Goal: Transaction & Acquisition: Purchase product/service

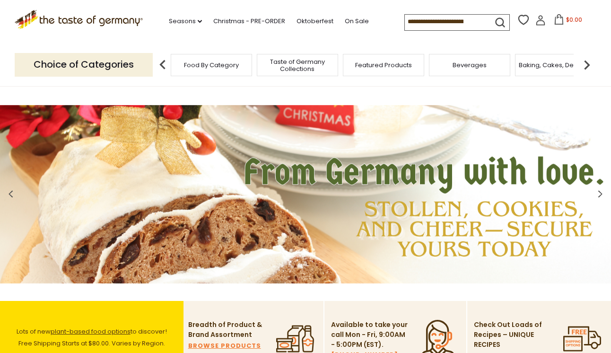
click at [213, 67] on span "Food By Category" at bounding box center [211, 64] width 55 height 7
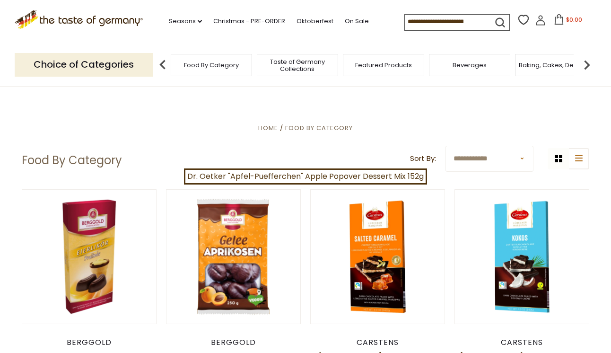
click at [405, 27] on input at bounding box center [445, 21] width 80 height 13
click at [445, 17] on input at bounding box center [445, 21] width 80 height 13
click at [232, 70] on div "Food By Category" at bounding box center [211, 65] width 81 height 22
click at [211, 72] on div "Food By Category" at bounding box center [211, 65] width 81 height 22
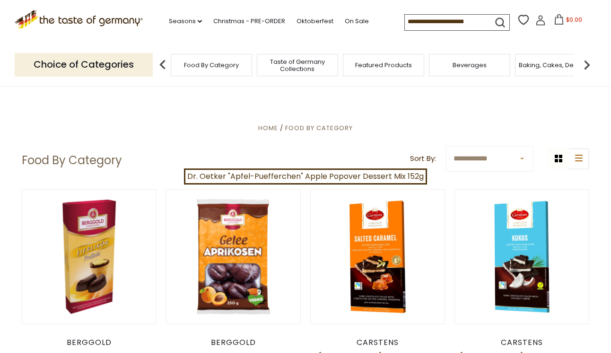
click at [188, 74] on div "Food By Category" at bounding box center [211, 65] width 81 height 22
click at [119, 66] on p "Choice of Categories" at bounding box center [84, 64] width 138 height 23
click at [587, 64] on img at bounding box center [586, 64] width 19 height 19
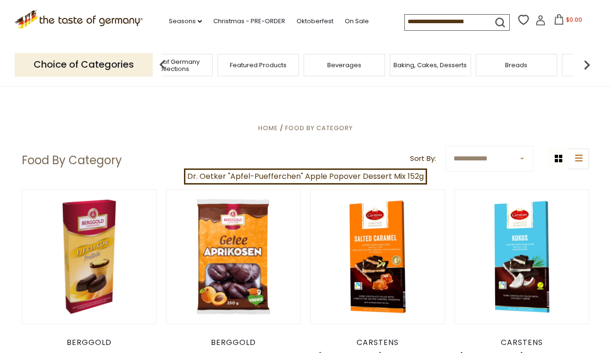
click at [587, 64] on img at bounding box center [586, 64] width 19 height 19
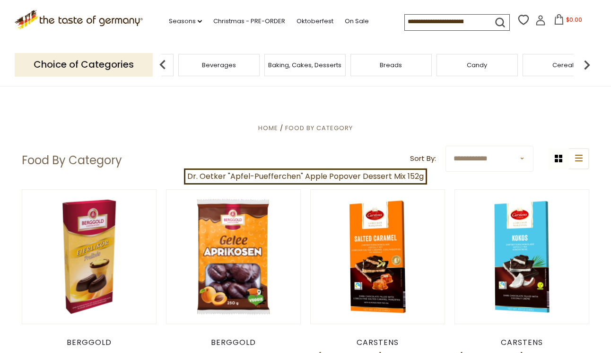
click at [587, 64] on img at bounding box center [586, 64] width 19 height 19
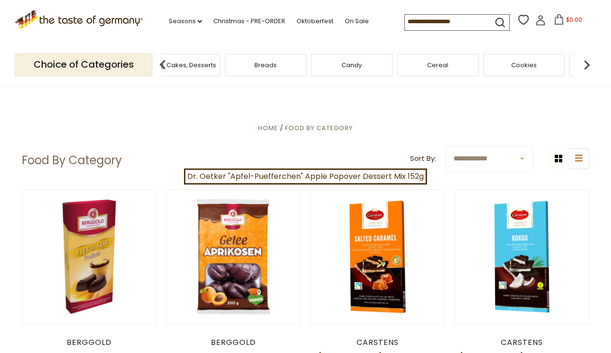
click at [587, 64] on img at bounding box center [586, 64] width 19 height 19
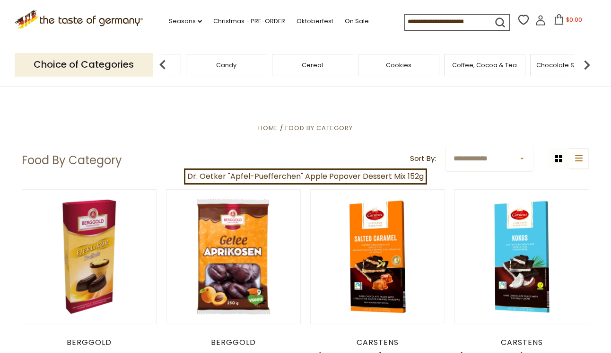
click at [587, 64] on img at bounding box center [586, 64] width 19 height 19
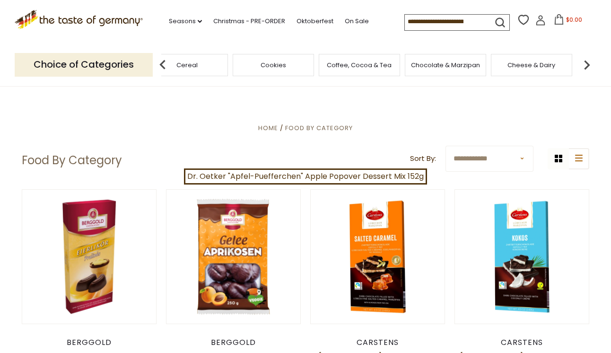
click at [587, 64] on img at bounding box center [586, 64] width 19 height 19
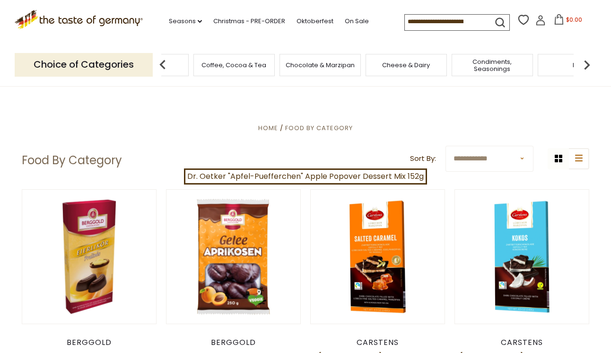
click at [587, 64] on img at bounding box center [586, 64] width 19 height 19
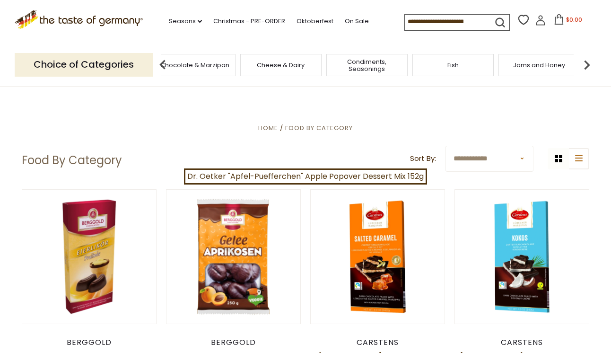
click at [587, 64] on img at bounding box center [586, 64] width 19 height 19
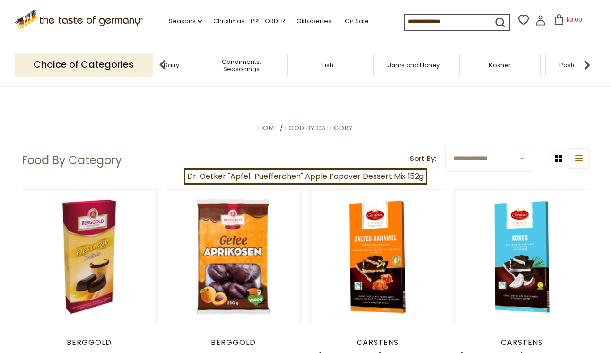
click at [587, 64] on img at bounding box center [586, 64] width 19 height 19
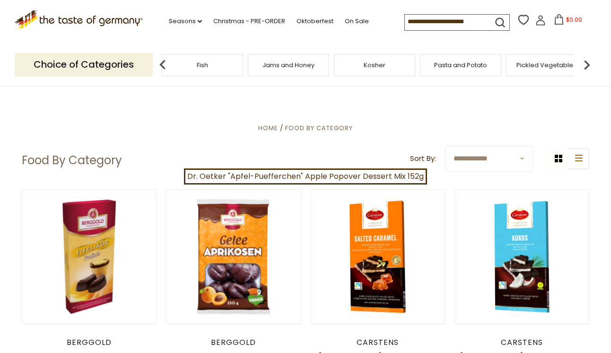
click at [587, 64] on img at bounding box center [586, 64] width 19 height 19
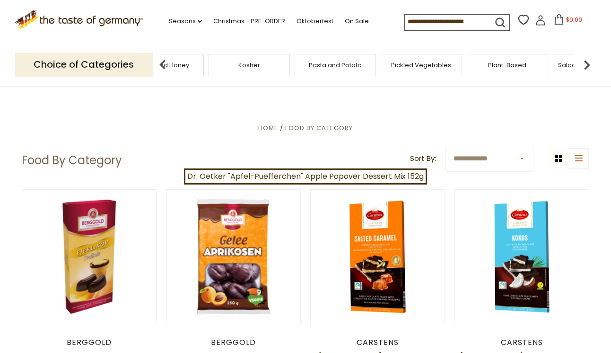
click at [587, 64] on img at bounding box center [586, 64] width 19 height 19
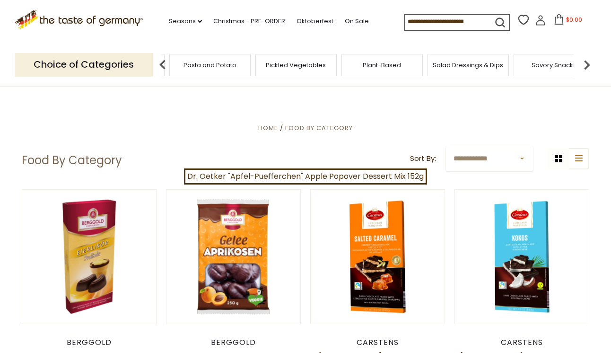
click at [587, 64] on img at bounding box center [586, 64] width 19 height 19
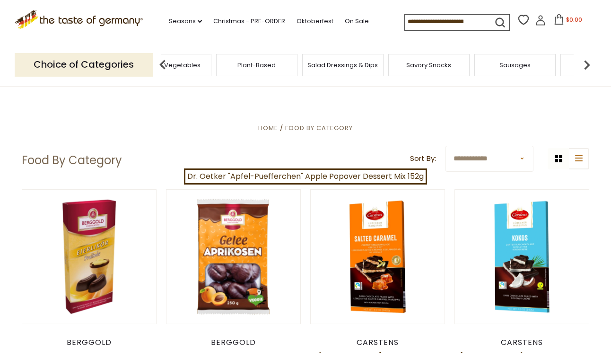
click at [587, 64] on img at bounding box center [586, 64] width 19 height 19
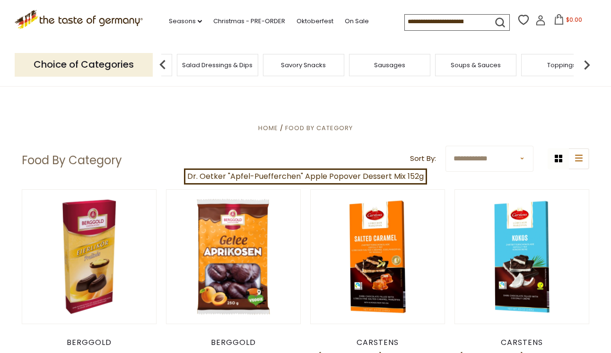
click at [587, 64] on img at bounding box center [586, 64] width 19 height 19
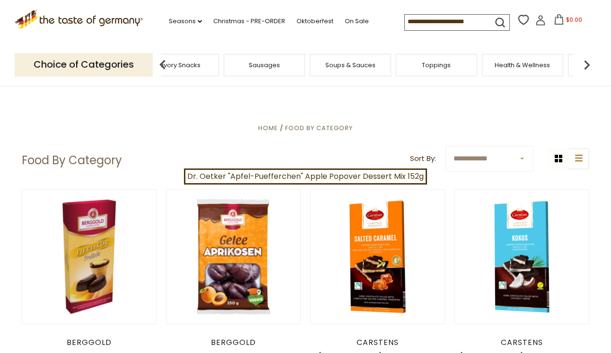
click at [268, 64] on span "Sausages" at bounding box center [264, 64] width 31 height 7
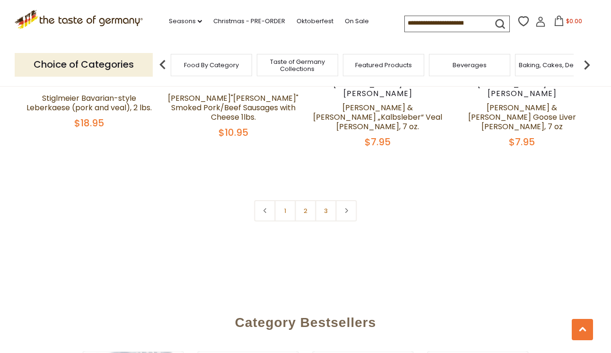
scroll to position [2360, 0]
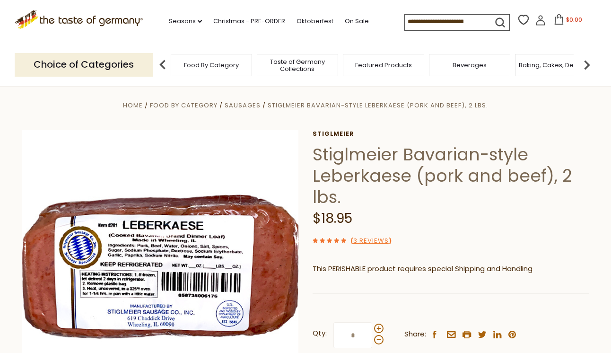
scroll to position [6, 0]
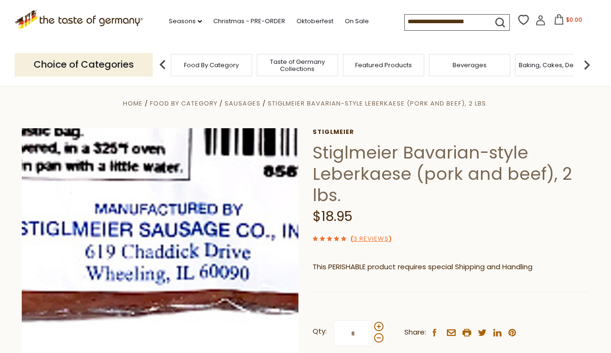
click at [144, 341] on img at bounding box center [160, 266] width 277 height 277
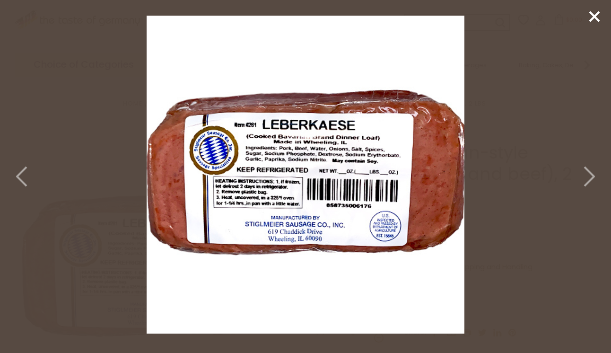
click at [586, 173] on icon at bounding box center [588, 176] width 21 height 28
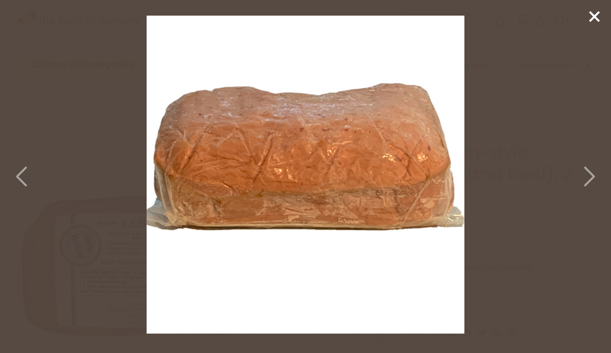
click at [586, 173] on icon at bounding box center [588, 176] width 21 height 28
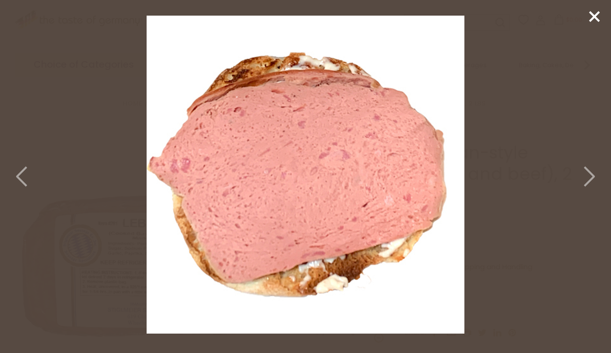
click at [586, 173] on icon at bounding box center [588, 176] width 21 height 28
click at [595, 14] on icon at bounding box center [594, 16] width 14 height 14
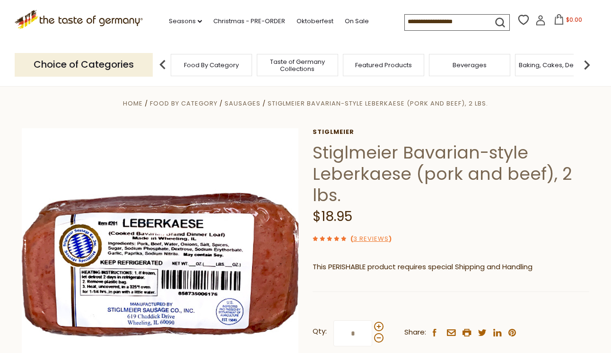
click at [595, 14] on div "Compare Compare up to 4 items: Clear Selection Compare search_icon" at bounding box center [500, 22] width 192 height 18
click at [585, 62] on img at bounding box center [586, 64] width 19 height 19
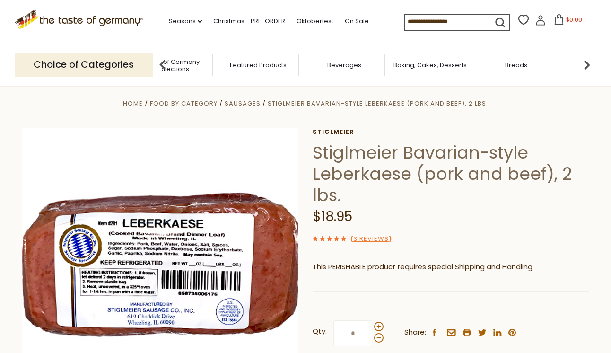
click at [585, 62] on img at bounding box center [586, 64] width 19 height 19
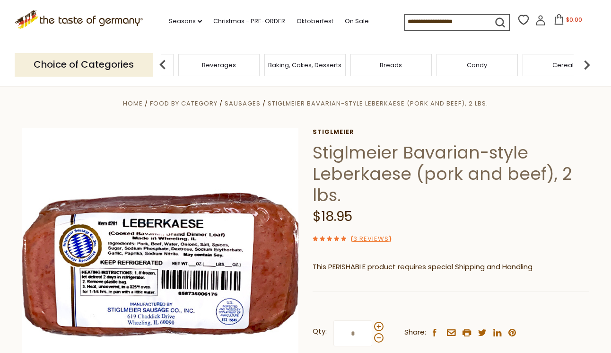
click at [585, 62] on img at bounding box center [586, 64] width 19 height 19
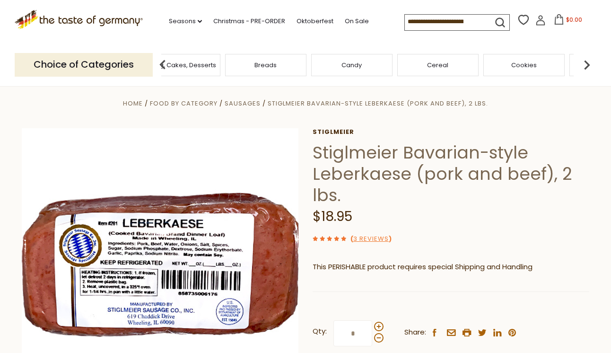
click at [585, 62] on img at bounding box center [586, 64] width 19 height 19
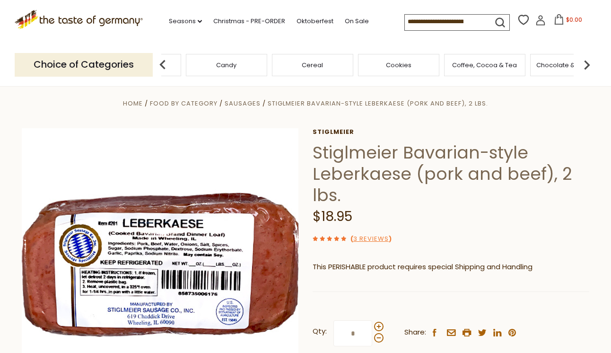
click at [585, 62] on img at bounding box center [586, 64] width 19 height 19
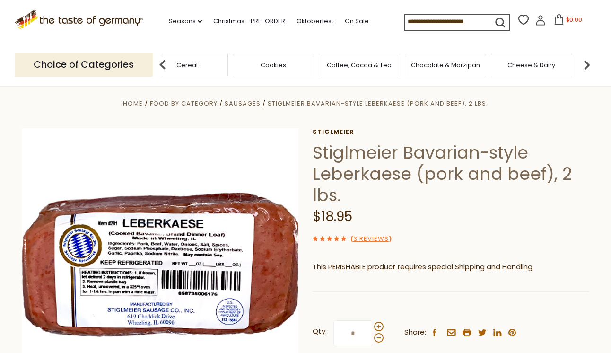
click at [585, 62] on img at bounding box center [586, 64] width 19 height 19
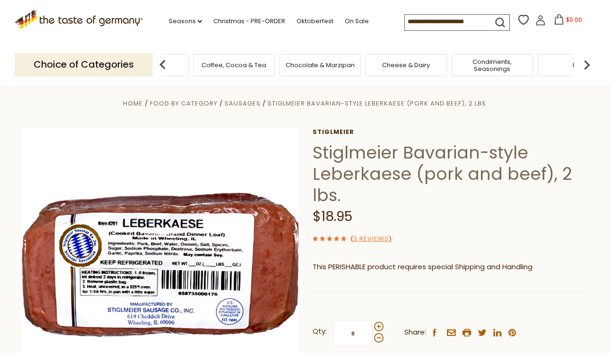
click at [585, 62] on img at bounding box center [586, 64] width 19 height 19
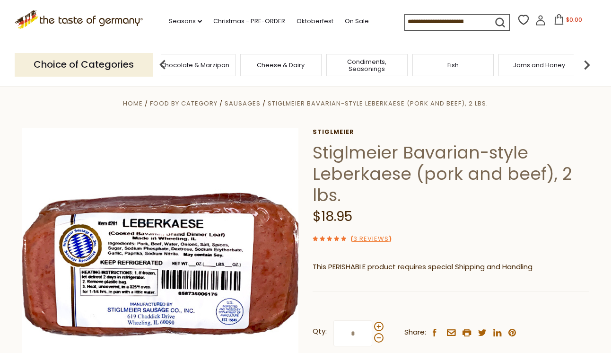
click at [585, 62] on img at bounding box center [586, 64] width 19 height 19
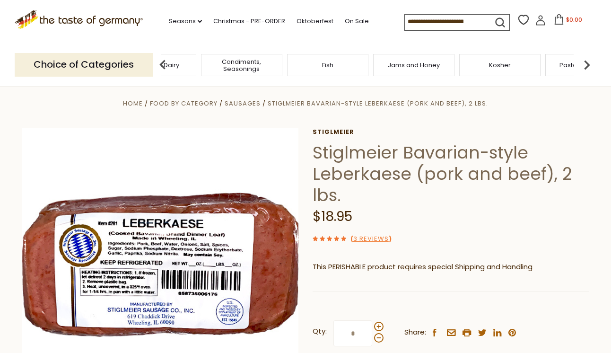
click at [585, 62] on img at bounding box center [586, 64] width 19 height 19
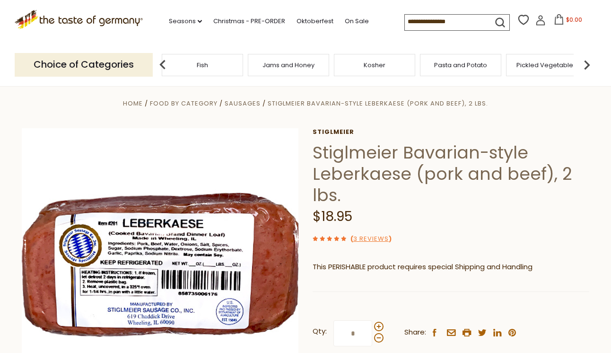
click at [585, 62] on img at bounding box center [586, 64] width 19 height 19
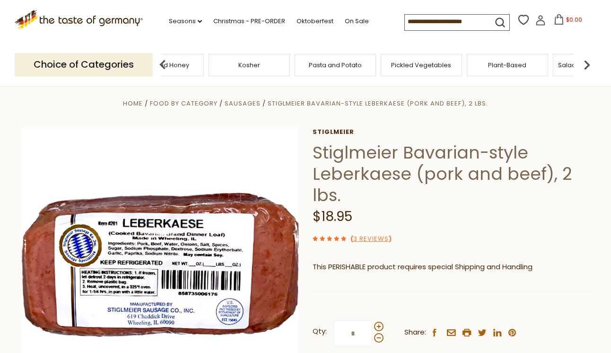
click at [585, 62] on img at bounding box center [586, 64] width 19 height 19
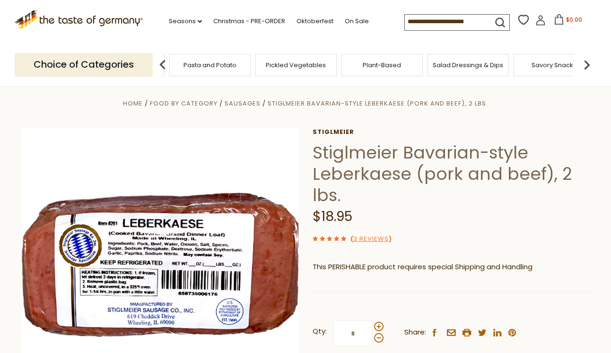
click at [585, 62] on img at bounding box center [586, 64] width 19 height 19
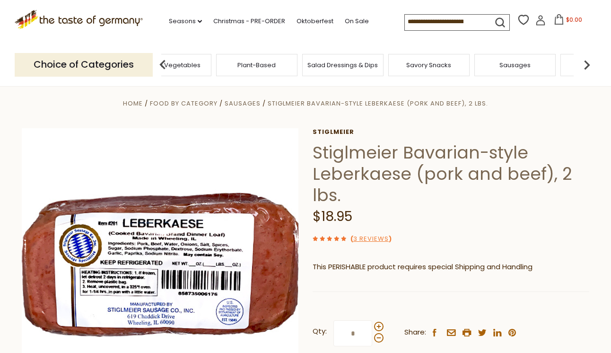
click at [585, 62] on img at bounding box center [586, 64] width 19 height 19
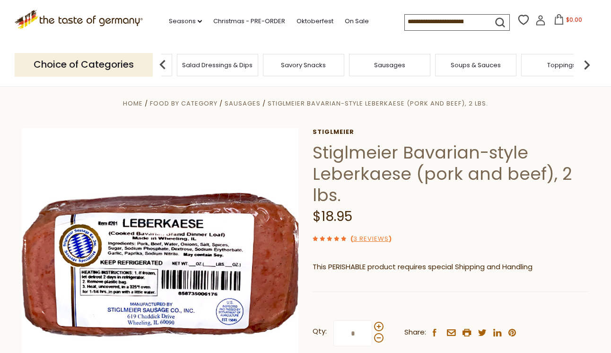
click at [585, 62] on img at bounding box center [586, 64] width 19 height 19
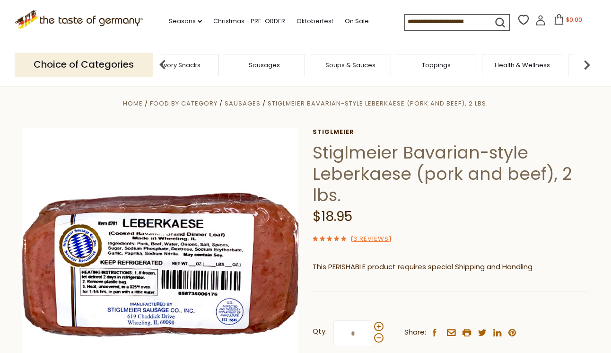
click at [585, 62] on img at bounding box center [586, 64] width 19 height 19
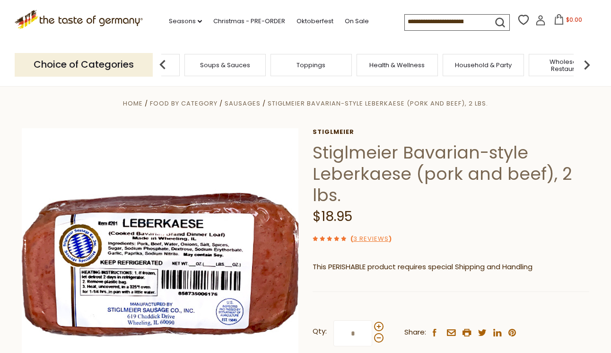
click at [585, 62] on img at bounding box center [586, 64] width 19 height 19
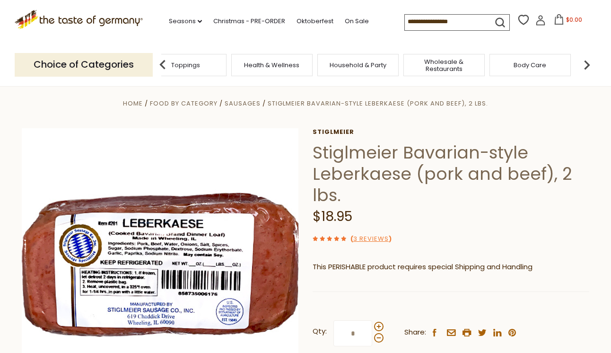
click at [585, 62] on img at bounding box center [586, 64] width 19 height 19
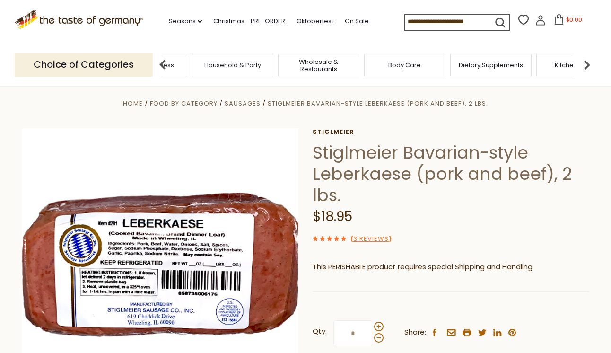
click at [585, 62] on img at bounding box center [586, 64] width 19 height 19
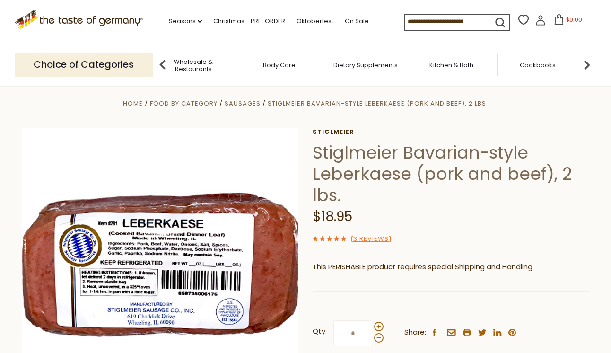
click at [585, 62] on img at bounding box center [586, 64] width 19 height 19
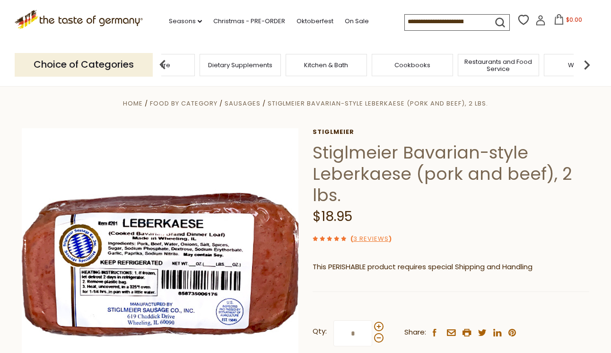
click at [585, 62] on img at bounding box center [586, 64] width 19 height 19
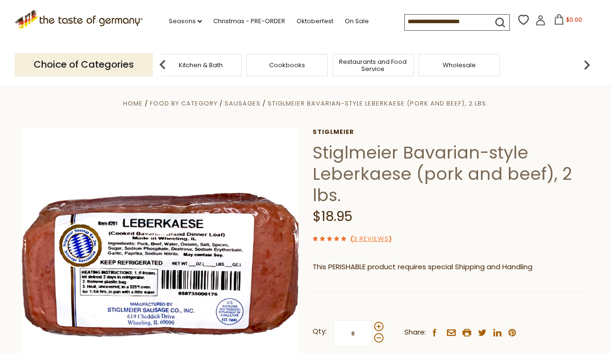
click at [160, 59] on img at bounding box center [162, 64] width 19 height 19
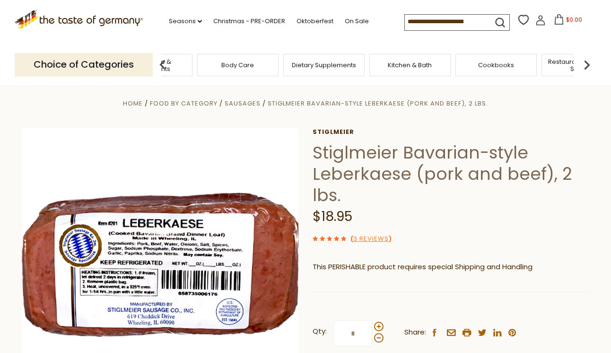
click at [160, 59] on img at bounding box center [162, 64] width 19 height 19
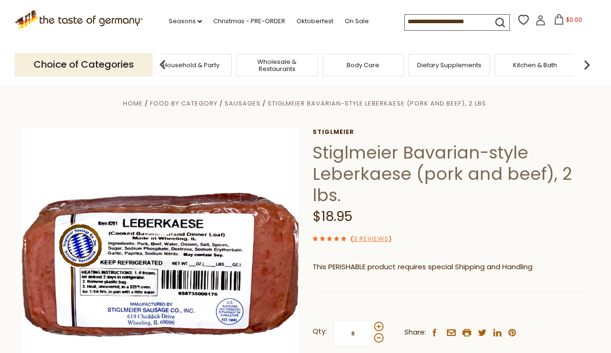
click at [160, 59] on img at bounding box center [162, 64] width 19 height 19
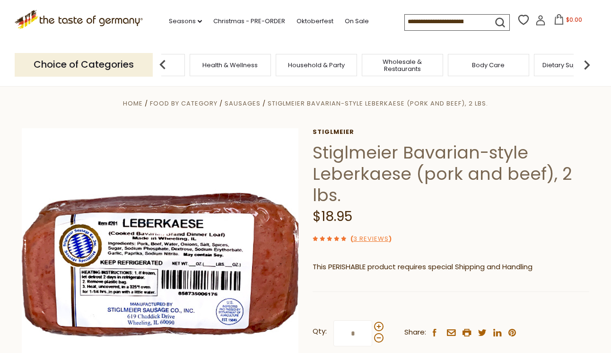
click at [160, 59] on img at bounding box center [162, 64] width 19 height 19
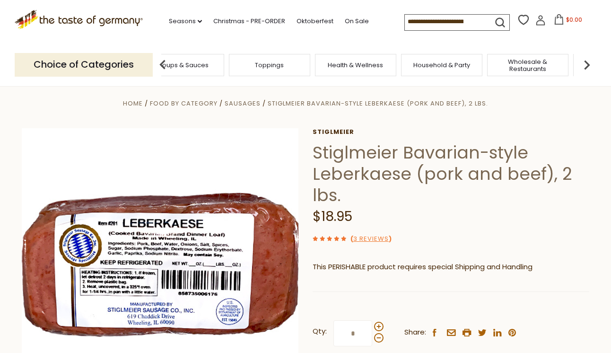
click at [160, 59] on img at bounding box center [162, 64] width 19 height 19
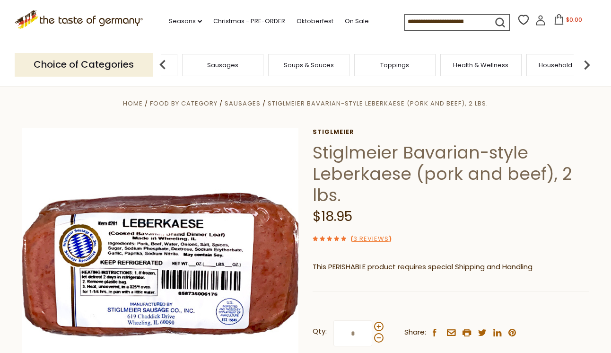
click at [160, 59] on img at bounding box center [162, 64] width 19 height 19
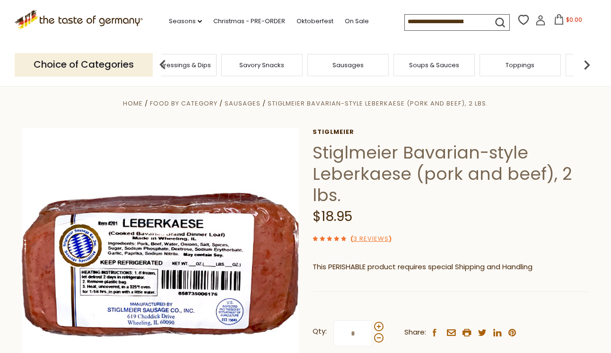
click at [347, 61] on span "Sausages" at bounding box center [347, 64] width 31 height 7
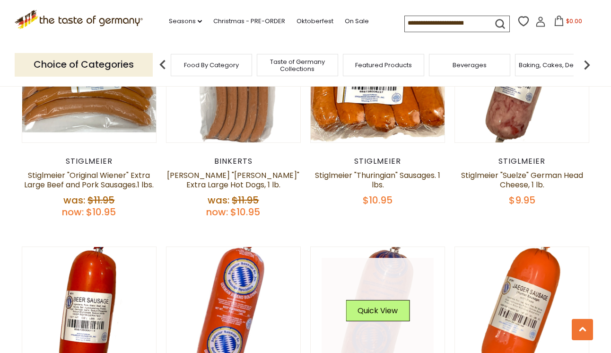
scroll to position [1828, 0]
